Goal: Task Accomplishment & Management: Complete application form

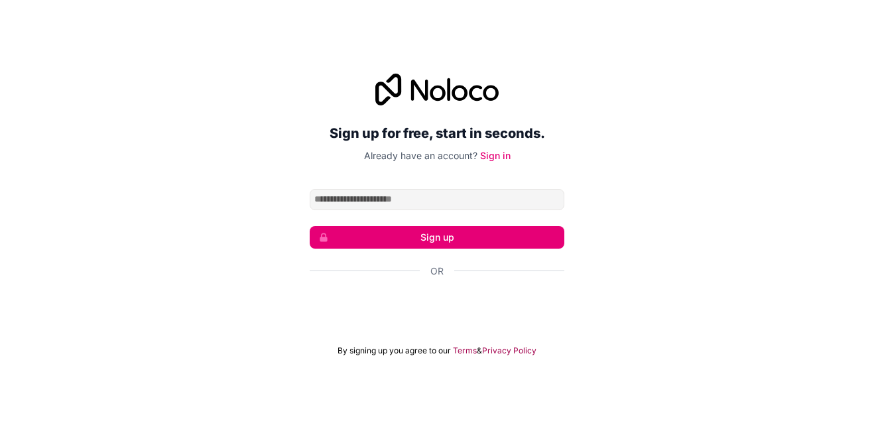
click at [434, 194] on input "Email address" at bounding box center [437, 199] width 255 height 21
type input "**********"
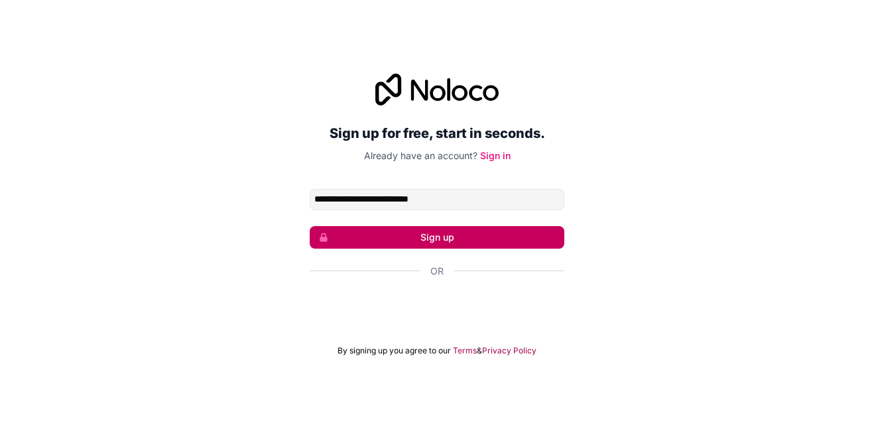
click at [457, 229] on button "Sign up" at bounding box center [437, 237] width 255 height 23
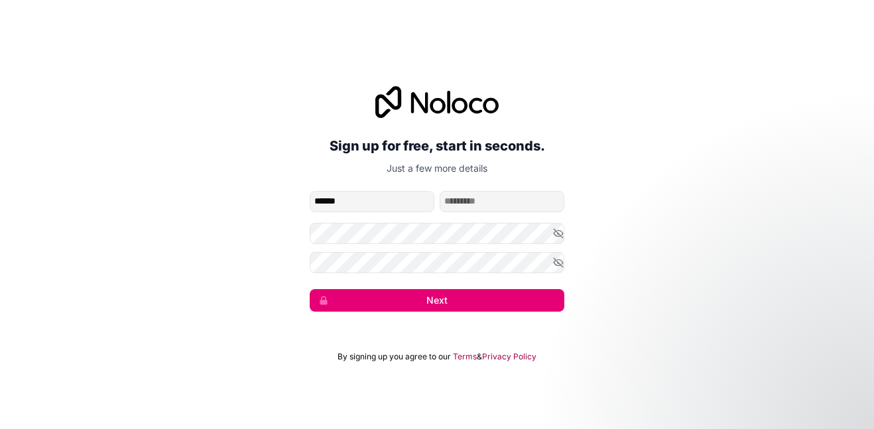
type input "******"
click at [486, 196] on input "family-name" at bounding box center [502, 201] width 125 height 21
type input "****"
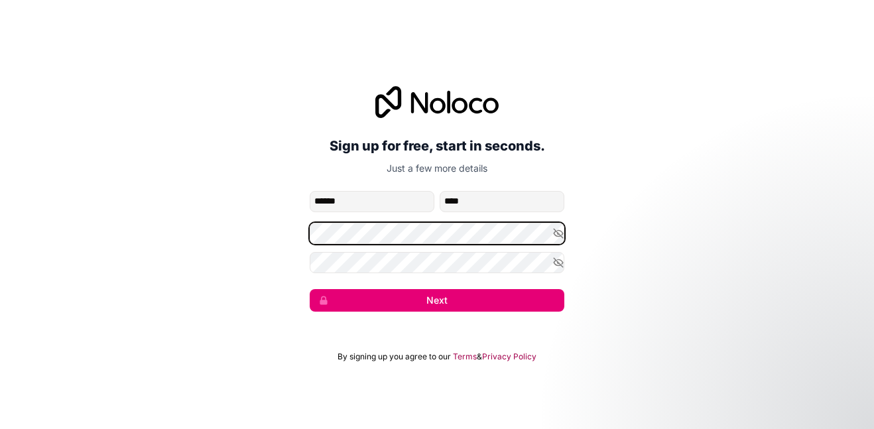
click at [308, 230] on div "**********" at bounding box center [437, 199] width 874 height 263
click at [303, 232] on div "**********" at bounding box center [437, 199] width 874 height 263
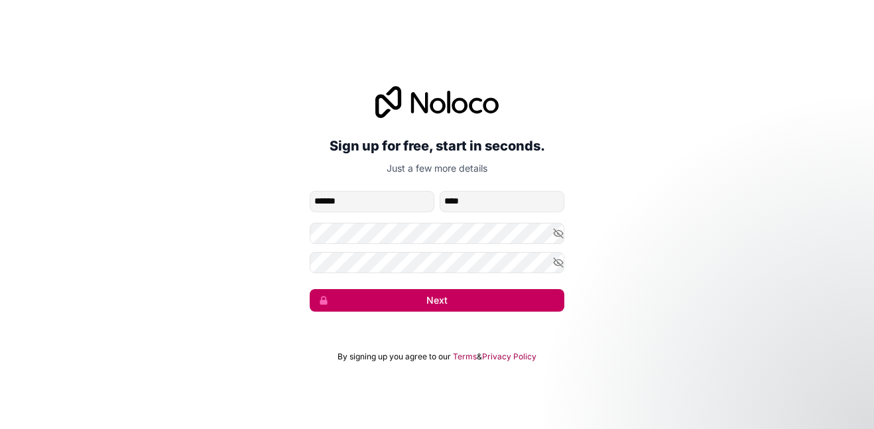
click at [454, 307] on button "Next" at bounding box center [437, 300] width 255 height 23
click at [514, 311] on button "Next" at bounding box center [437, 300] width 255 height 23
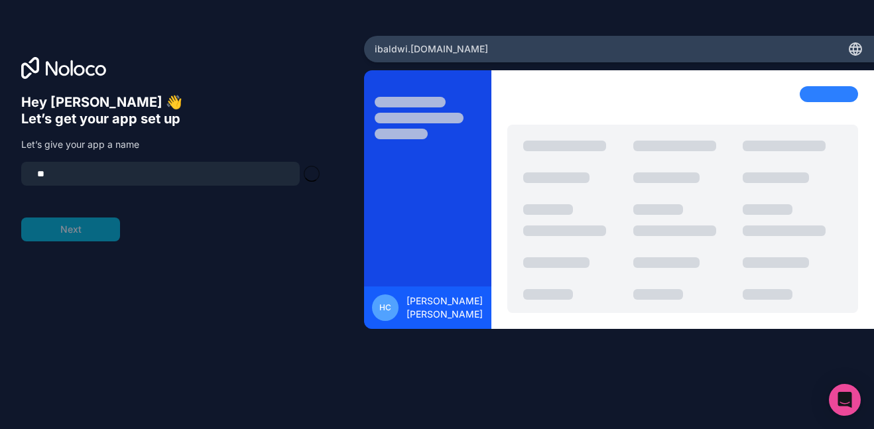
type input "*"
type input "******"
click at [78, 231] on button "Next" at bounding box center [70, 230] width 99 height 24
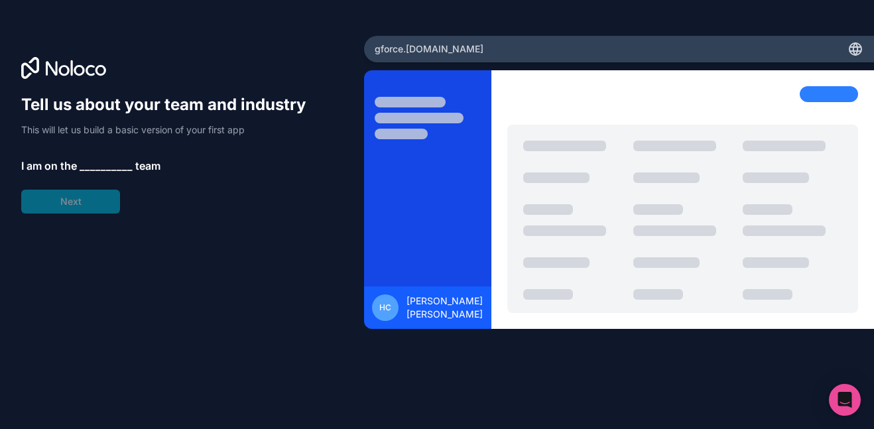
click at [91, 167] on span "__________" at bounding box center [106, 166] width 53 height 16
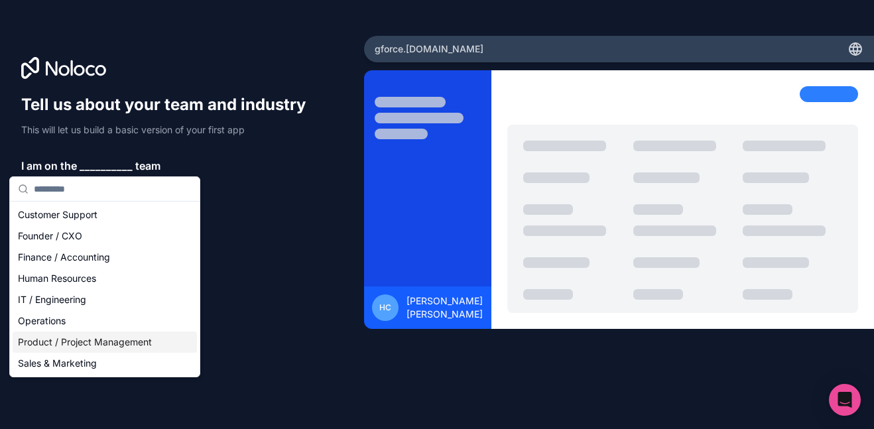
click at [94, 338] on div "Product / Project Management" at bounding box center [105, 342] width 184 height 21
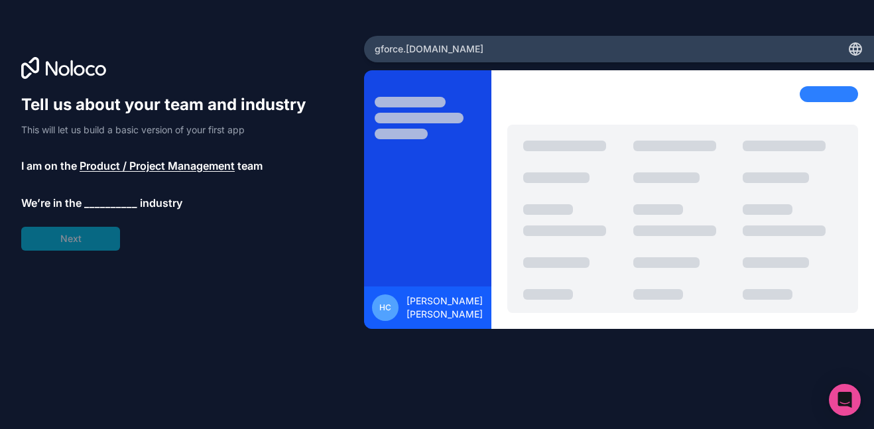
click at [86, 206] on span "__________" at bounding box center [110, 203] width 53 height 16
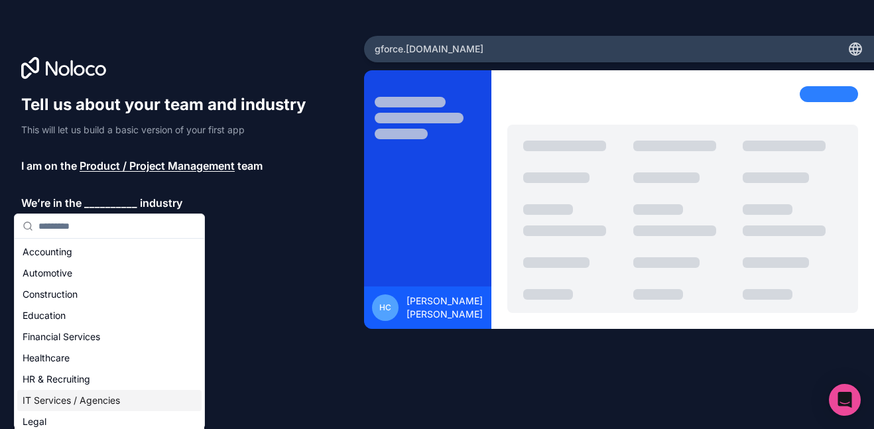
click at [68, 399] on div "IT Services / Agencies" at bounding box center [109, 400] width 184 height 21
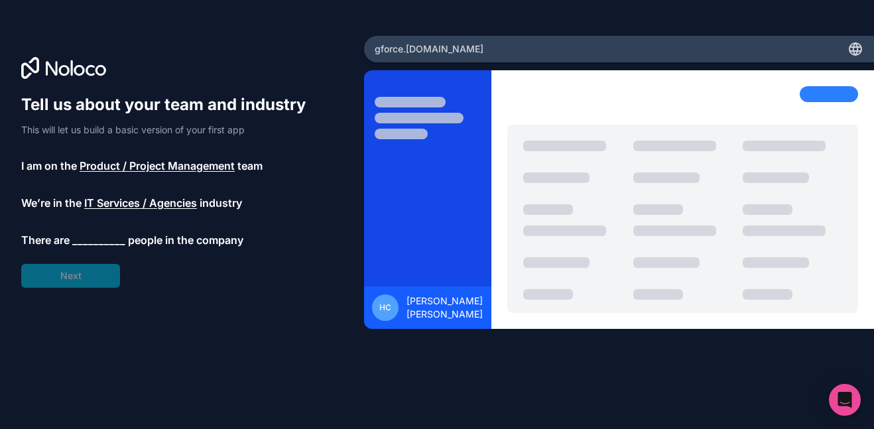
click at [89, 242] on span "__________" at bounding box center [98, 240] width 53 height 16
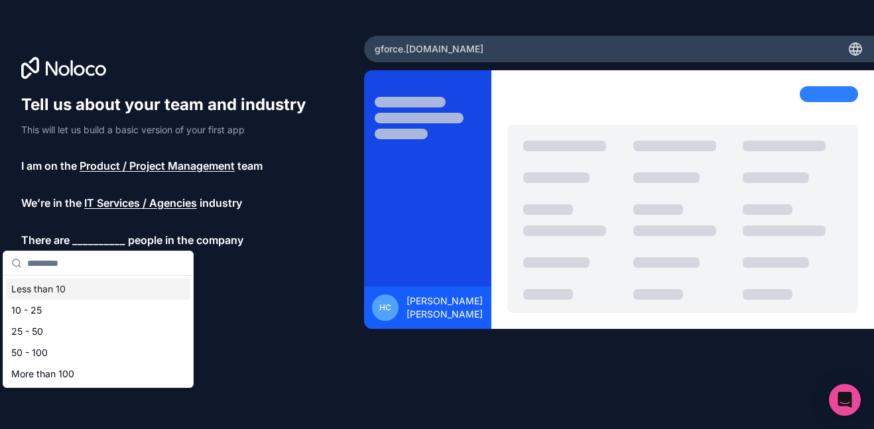
click at [74, 289] on div "Less than 10" at bounding box center [98, 289] width 184 height 21
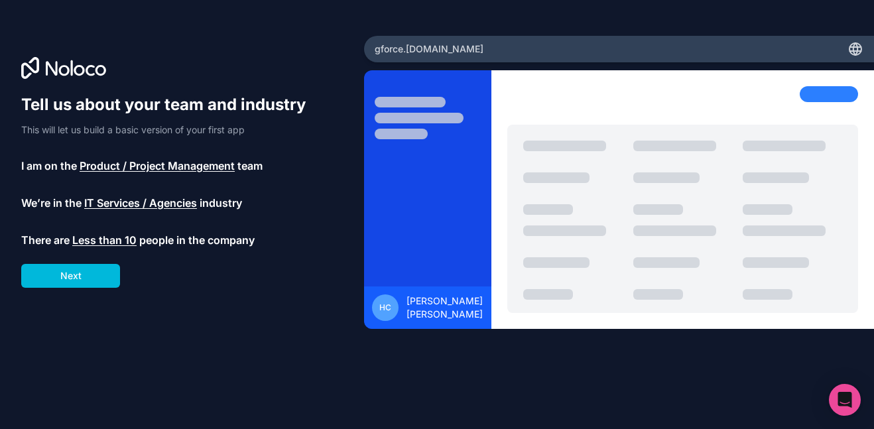
click at [117, 239] on span "Less than 10" at bounding box center [104, 240] width 64 height 16
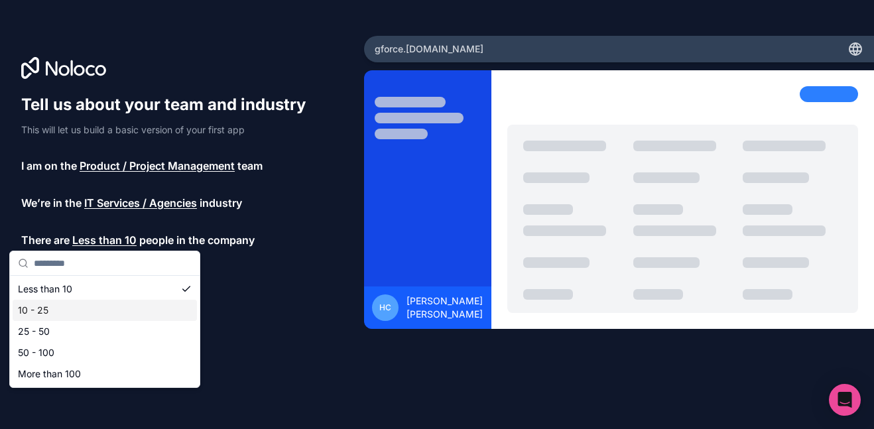
click at [68, 309] on div "10 - 25" at bounding box center [105, 310] width 184 height 21
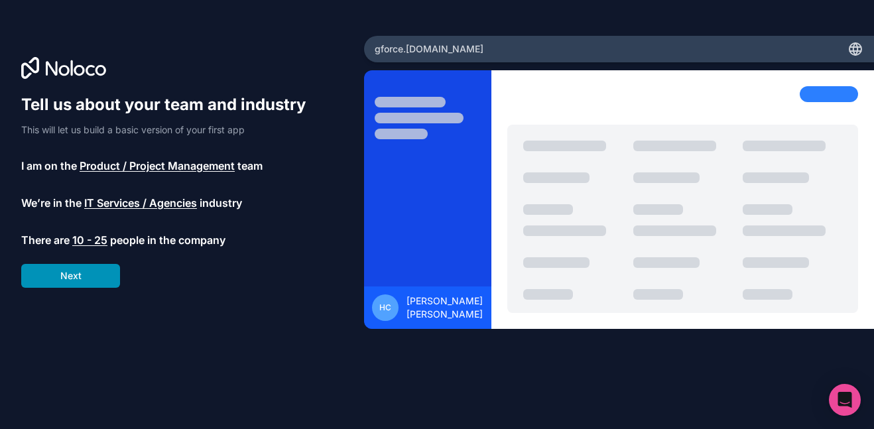
click at [80, 277] on button "Next" at bounding box center [70, 276] width 99 height 24
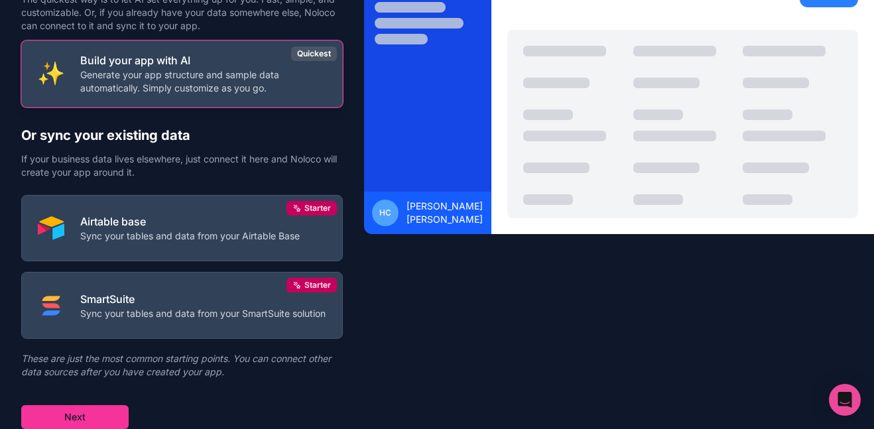
scroll to position [108, 0]
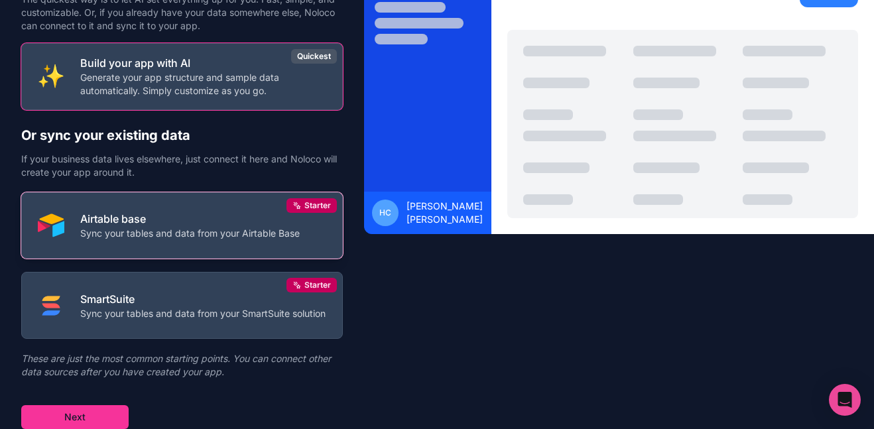
click at [63, 234] on img at bounding box center [51, 225] width 27 height 27
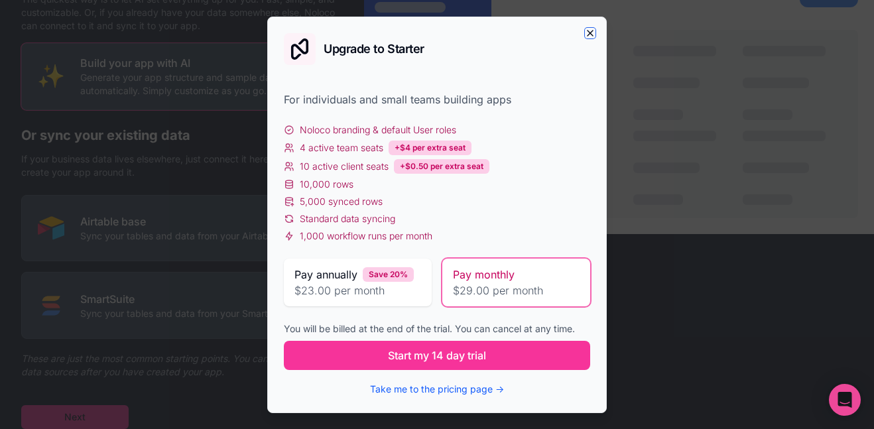
click at [591, 33] on icon "button" at bounding box center [590, 33] width 5 height 5
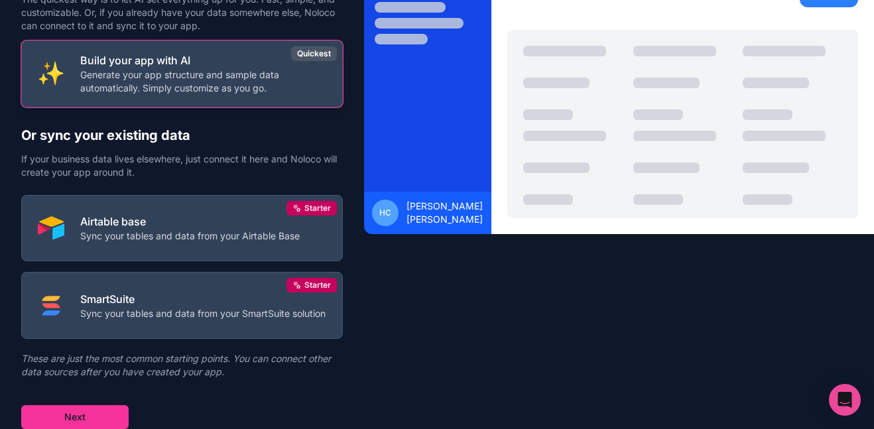
click at [84, 74] on p "Generate your app structure and sample data automatically. Simply customize as …" at bounding box center [203, 81] width 246 height 27
click at [62, 73] on img at bounding box center [51, 73] width 27 height 27
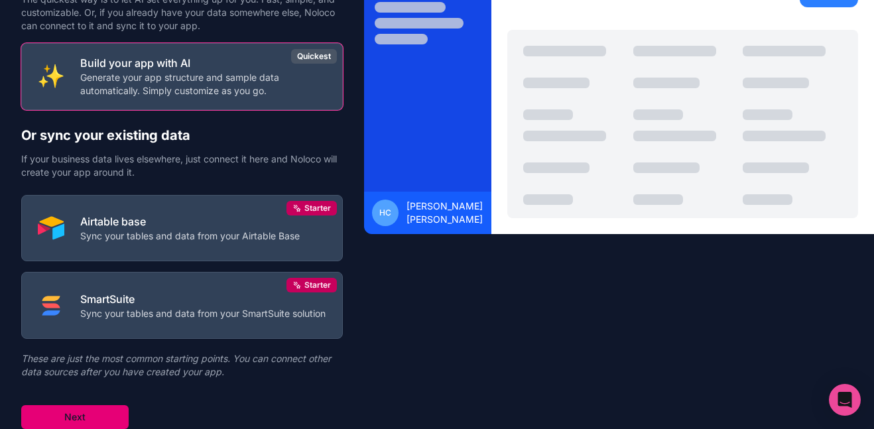
click at [58, 415] on button "Next" at bounding box center [74, 417] width 107 height 24
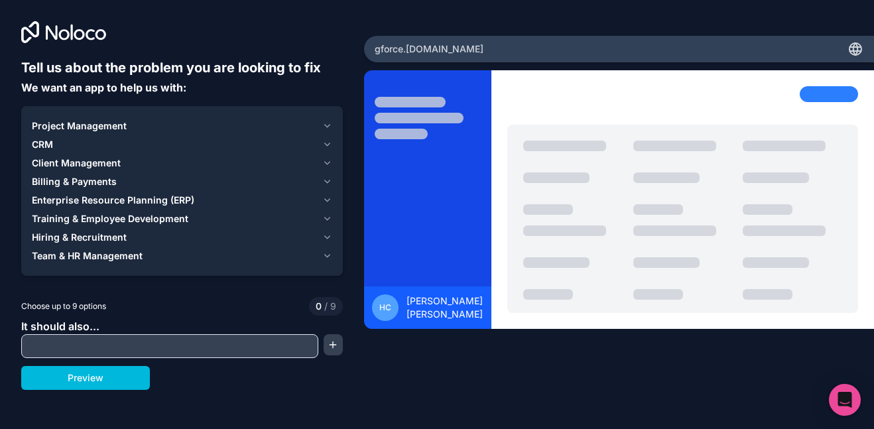
click at [59, 350] on input "text" at bounding box center [170, 346] width 291 height 19
click at [52, 376] on button "Preview" at bounding box center [85, 378] width 129 height 24
click at [143, 352] on input "**********" at bounding box center [170, 346] width 291 height 19
type input "*"
click at [44, 306] on span "Choose up to 9 options" at bounding box center [63, 307] width 85 height 12
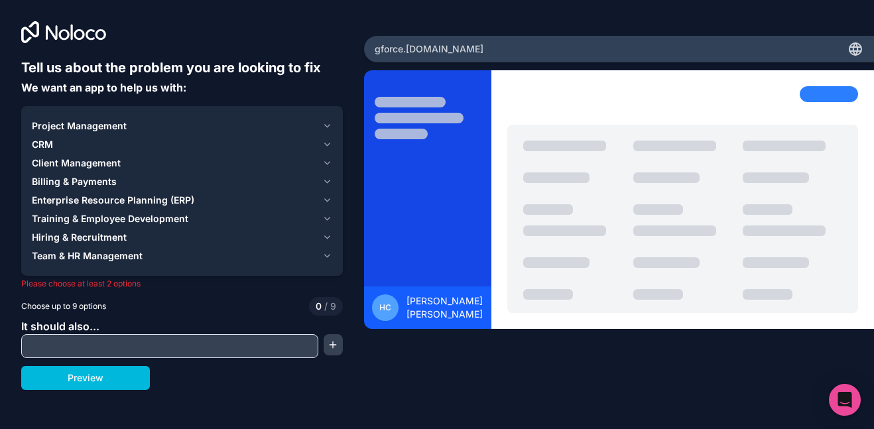
click at [328, 239] on icon "button" at bounding box center [327, 237] width 10 height 11
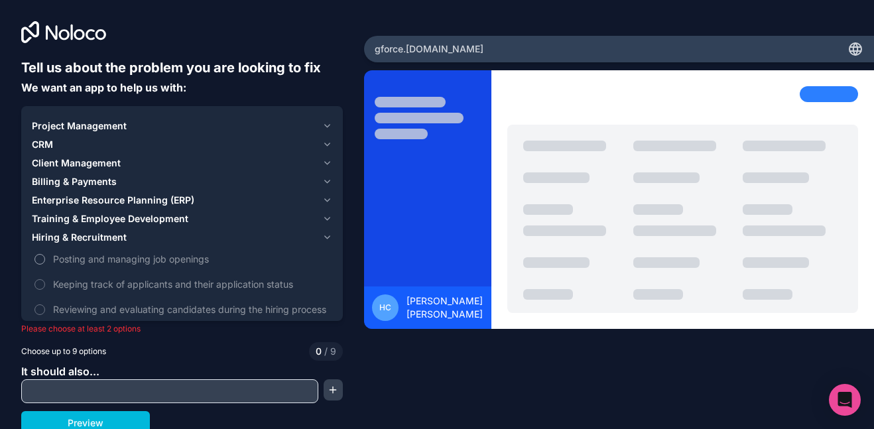
click at [35, 260] on button "Posting and managing job openings" at bounding box center [40, 259] width 11 height 11
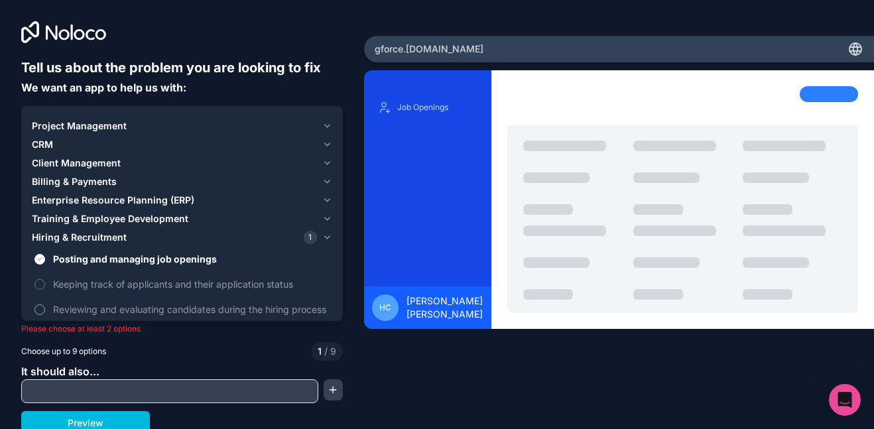
click at [37, 305] on button "Reviewing and evaluating candidates during the hiring process" at bounding box center [40, 310] width 11 height 11
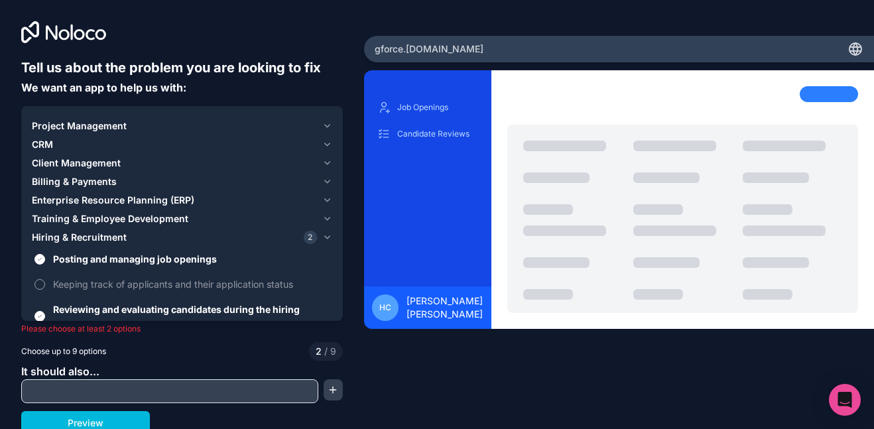
click at [41, 283] on button "Keeping track of applicants and their application status" at bounding box center [40, 284] width 11 height 11
click at [149, 220] on span "Training & Employee Development" at bounding box center [110, 218] width 157 height 13
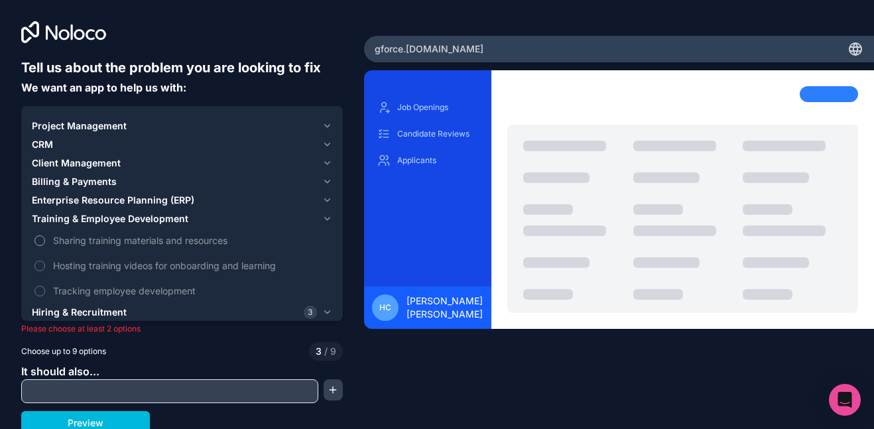
click at [42, 240] on button "Sharing training materials and resources" at bounding box center [40, 241] width 11 height 11
click at [42, 269] on button "Hosting training videos for onboarding and learning" at bounding box center [40, 266] width 11 height 11
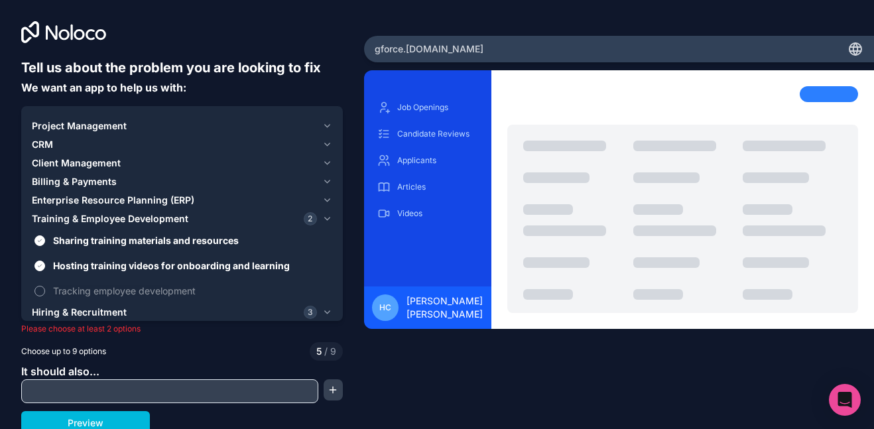
click at [38, 286] on button "Tracking employee development" at bounding box center [40, 291] width 11 height 11
click at [107, 177] on span "Billing & Payments" at bounding box center [74, 181] width 85 height 13
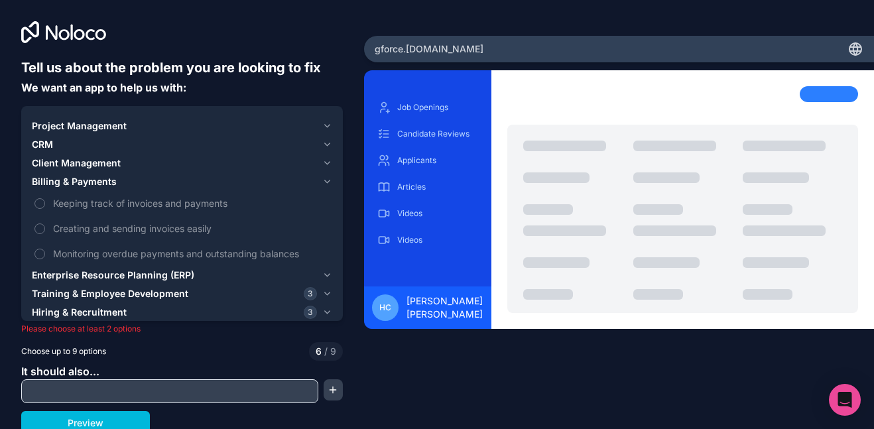
click at [102, 158] on span "Client Management" at bounding box center [76, 163] width 89 height 13
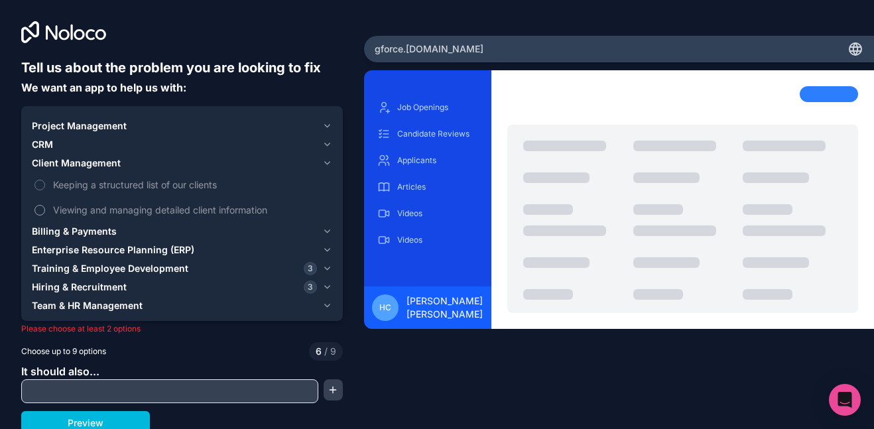
click at [41, 206] on button "Viewing and managing detailed client information" at bounding box center [40, 210] width 11 height 11
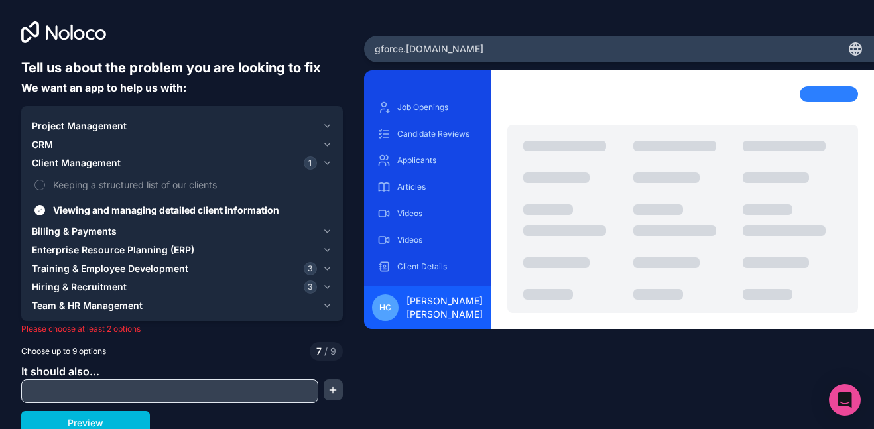
click at [75, 125] on span "Project Management" at bounding box center [79, 125] width 95 height 13
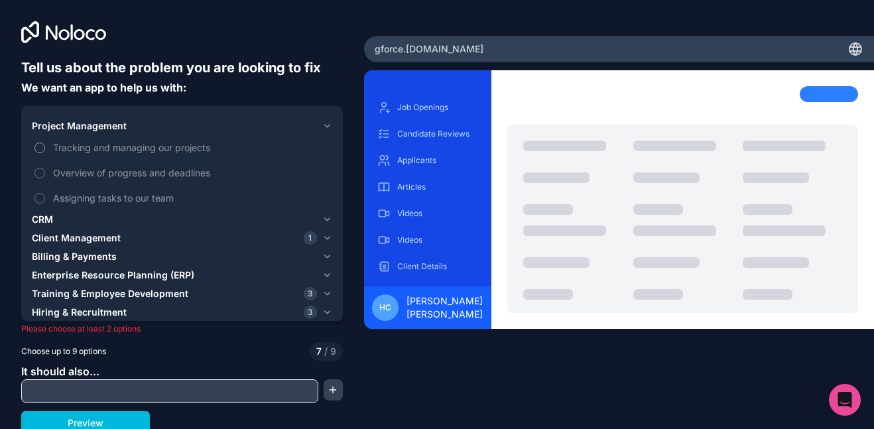
click at [46, 147] on label "Tracking and managing our projects" at bounding box center [182, 147] width 301 height 25
click at [45, 147] on button "Tracking and managing our projects" at bounding box center [40, 148] width 11 height 11
click at [43, 171] on button "Overview of progress and deadlines" at bounding box center [40, 173] width 11 height 11
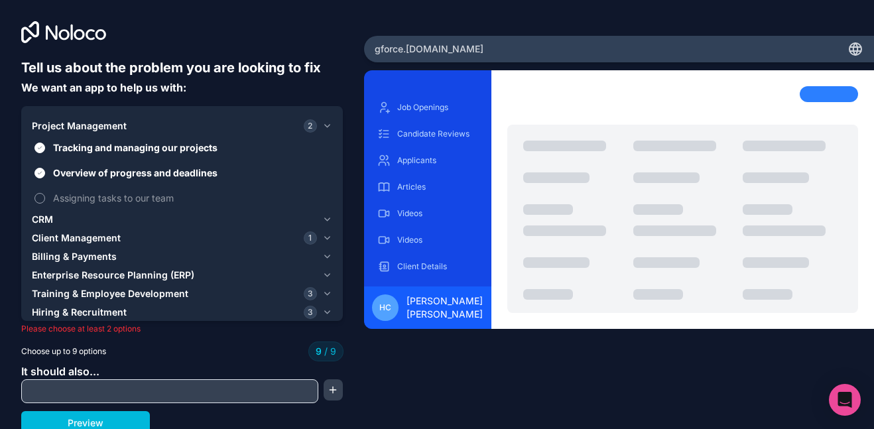
click at [63, 194] on span "Assigning tasks to our team" at bounding box center [191, 198] width 277 height 14
click at [56, 197] on span "Assigning tasks to our team" at bounding box center [191, 198] width 277 height 14
click at [115, 391] on input "text" at bounding box center [170, 391] width 291 height 19
type input "**********"
click at [58, 421] on button "Preview" at bounding box center [85, 423] width 129 height 24
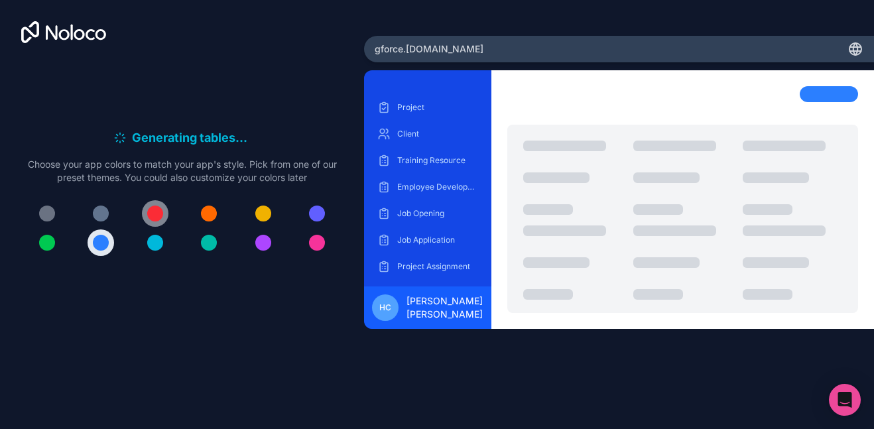
click at [167, 218] on button at bounding box center [155, 213] width 27 height 27
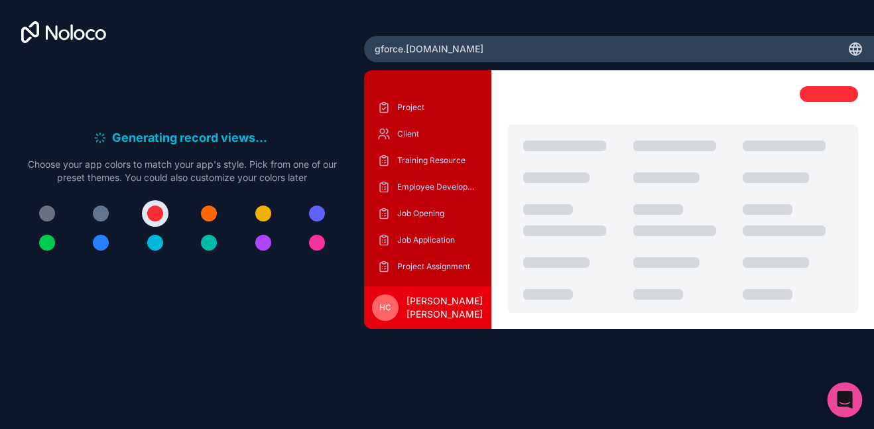
click at [842, 397] on icon "Open Intercom Messenger" at bounding box center [844, 399] width 15 height 17
click at [855, 52] on icon at bounding box center [856, 49] width 16 height 16
